Goal: Transaction & Acquisition: Purchase product/service

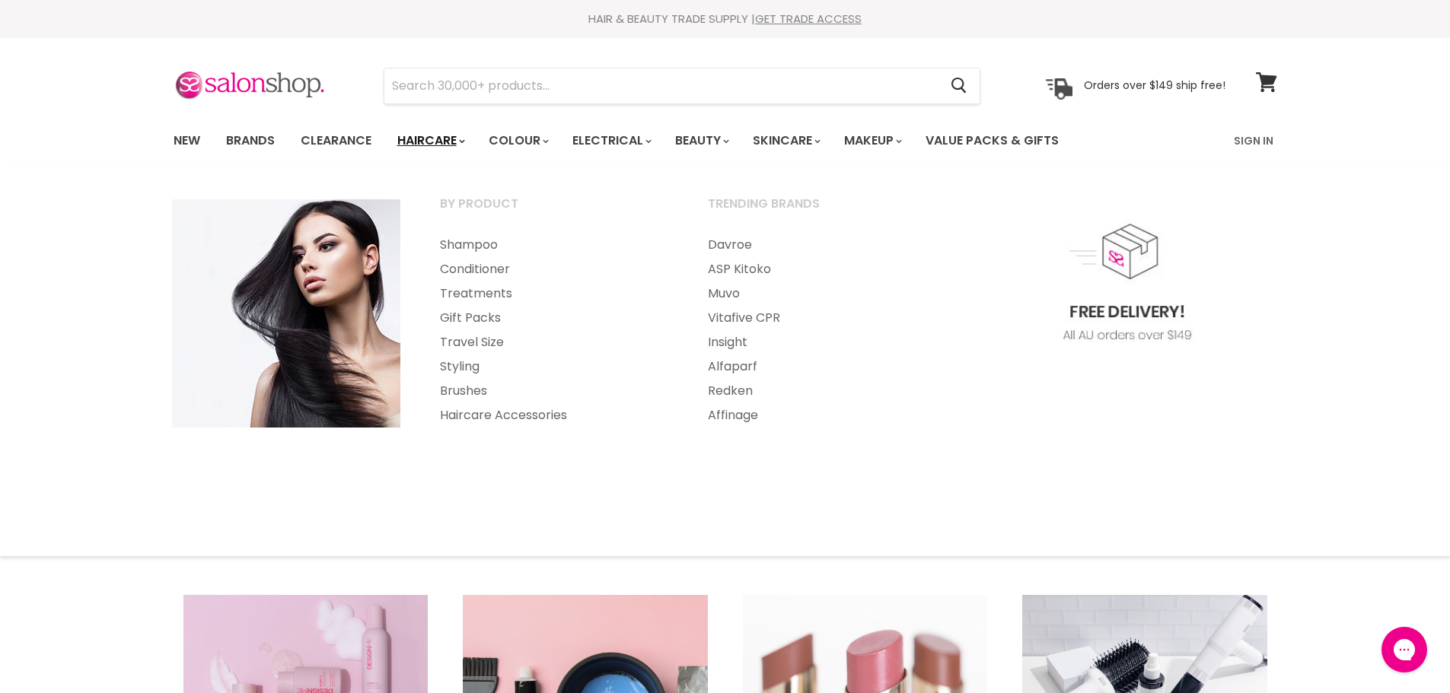
click at [436, 138] on link "Haircare" at bounding box center [430, 141] width 88 height 32
click at [406, 138] on link "Haircare" at bounding box center [430, 141] width 88 height 32
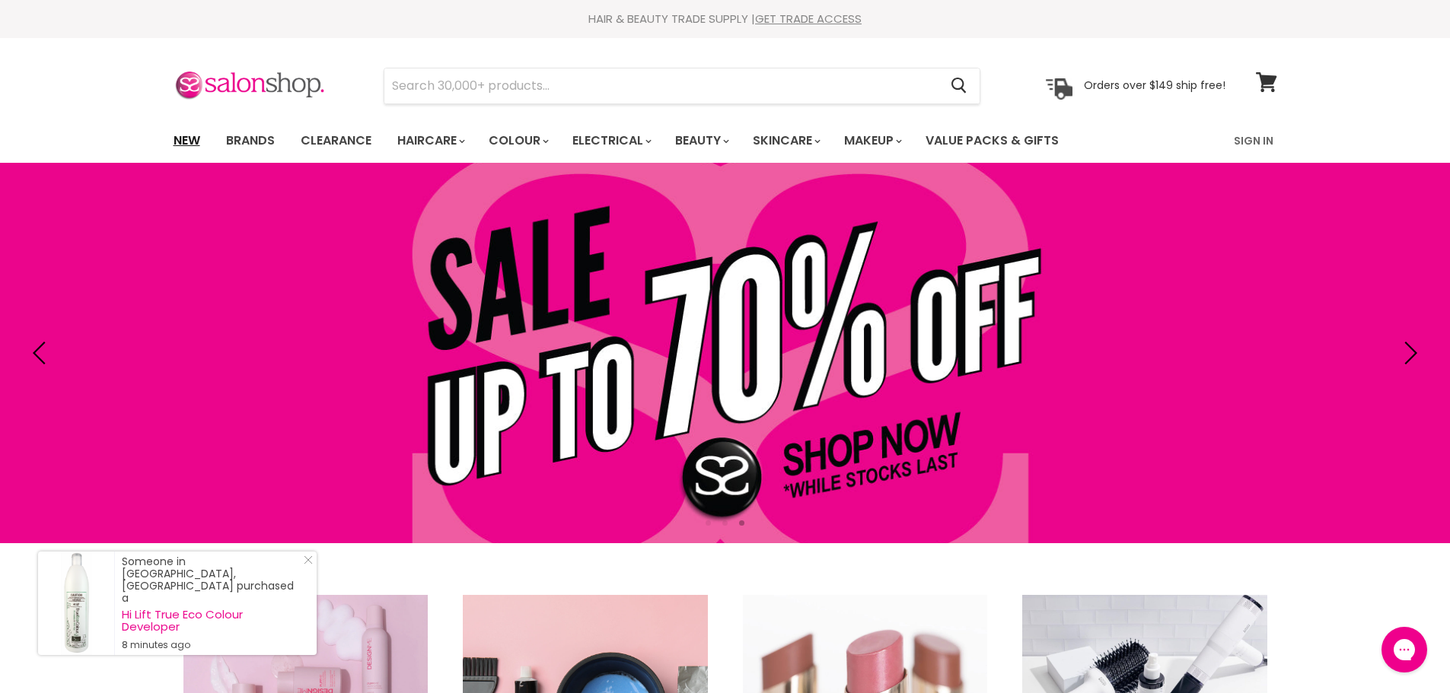
click at [183, 145] on link "New" at bounding box center [186, 141] width 49 height 32
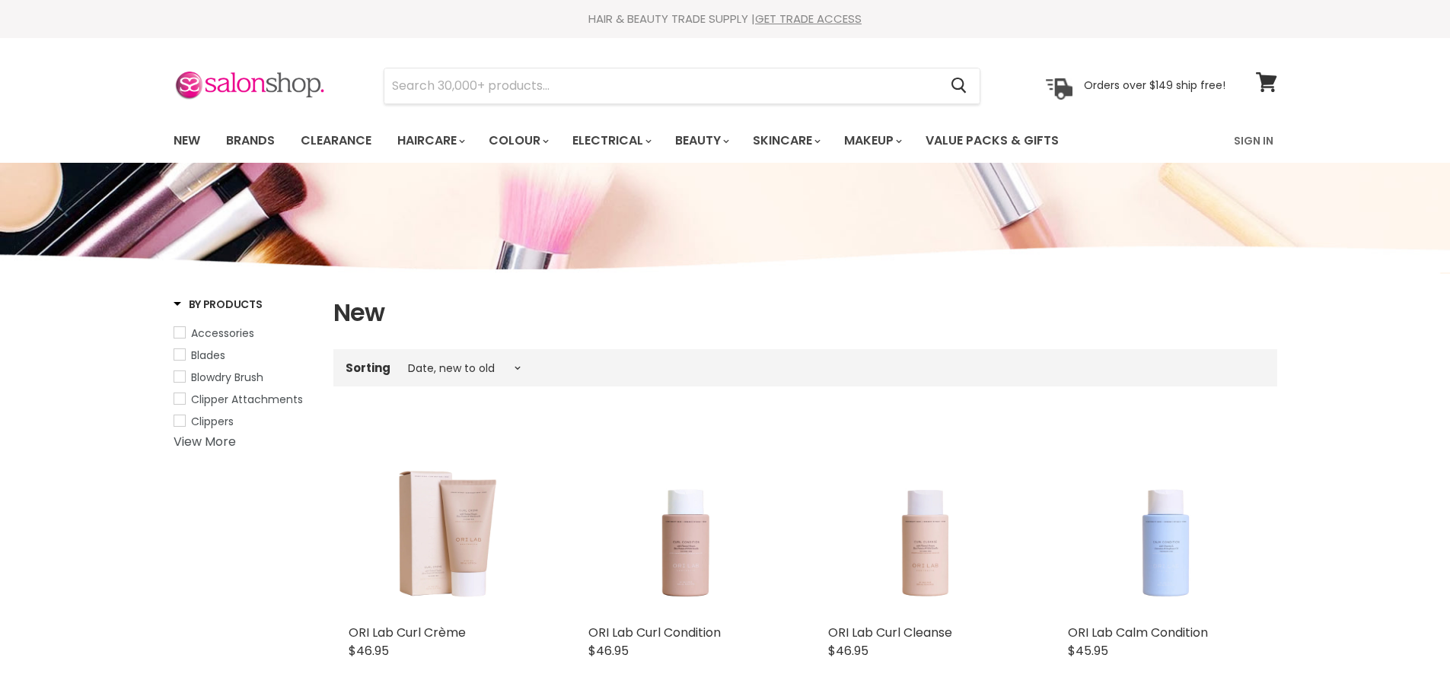
select select "created-descending"
